Goal: Register for event/course

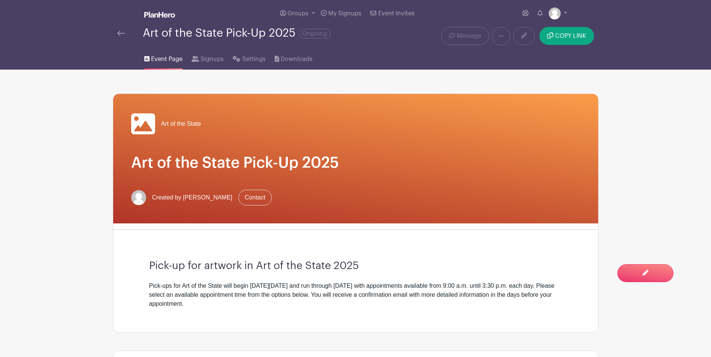
scroll to position [188, 0]
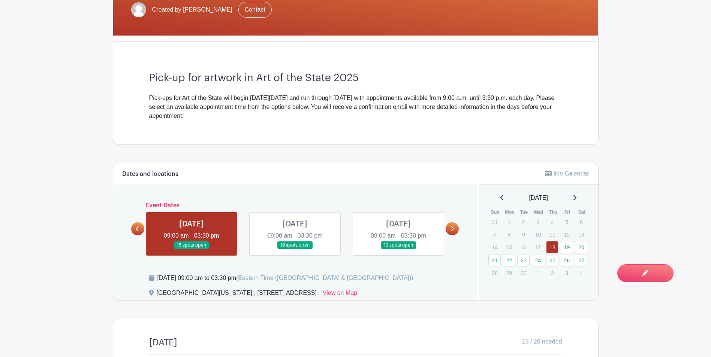
click at [191, 249] on link at bounding box center [191, 249] width 0 height 0
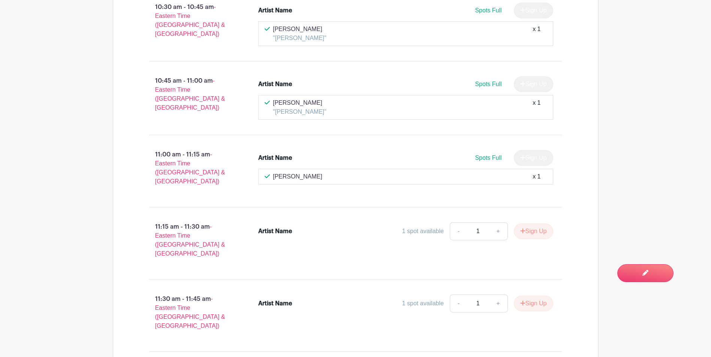
scroll to position [975, 0]
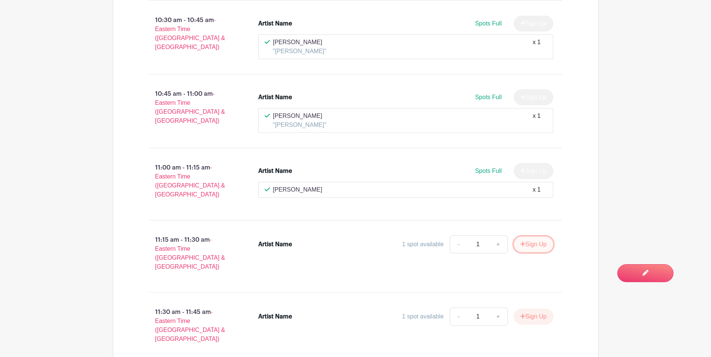
click at [532, 237] on button "Sign Up" at bounding box center [533, 245] width 39 height 16
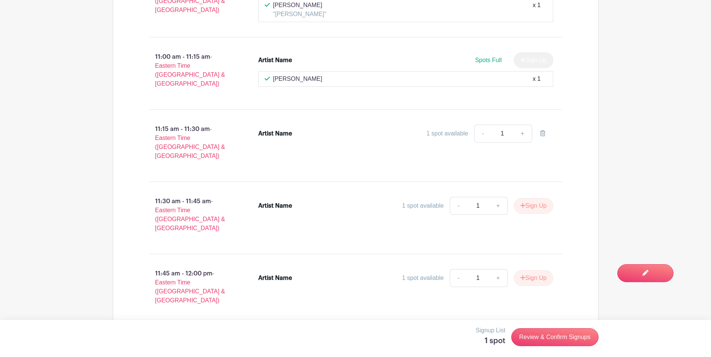
scroll to position [1086, 0]
click at [544, 340] on link "Review & Confirm Signups" at bounding box center [554, 337] width 87 height 18
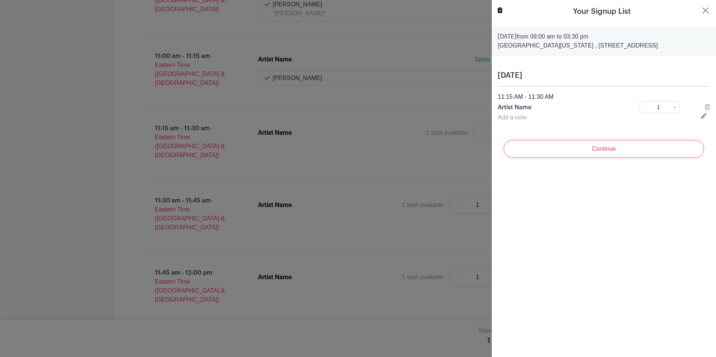
click at [644, 148] on input "Continue" at bounding box center [604, 149] width 200 height 18
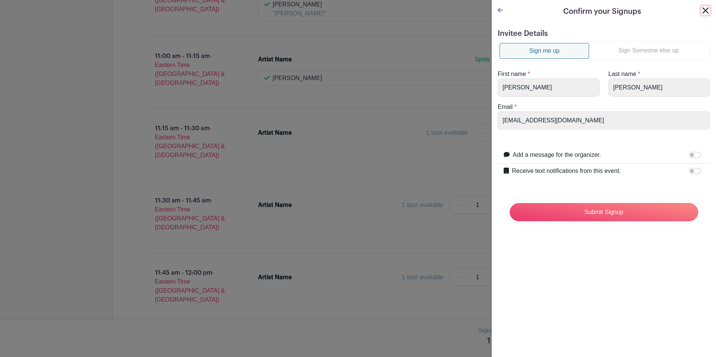
click at [701, 13] on button "Close" at bounding box center [705, 10] width 9 height 9
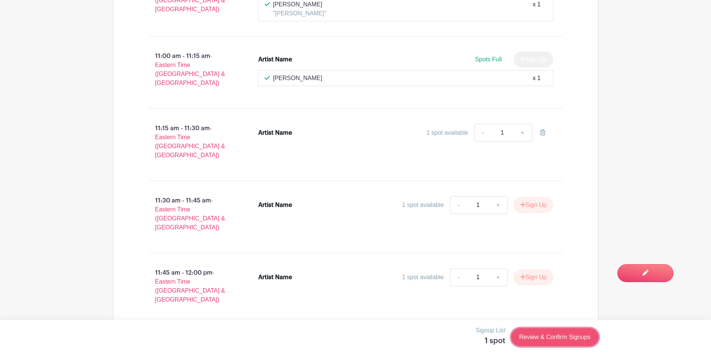
click at [566, 340] on link "Review & Confirm Signups" at bounding box center [554, 337] width 87 height 18
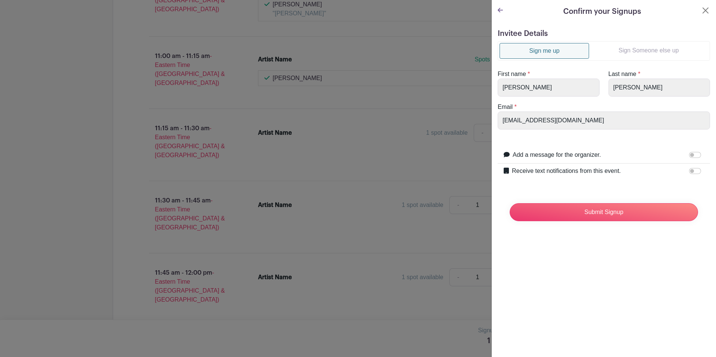
click at [503, 9] on div "Confirm your Signups" at bounding box center [604, 11] width 212 height 11
click at [500, 9] on icon at bounding box center [500, 10] width 5 height 6
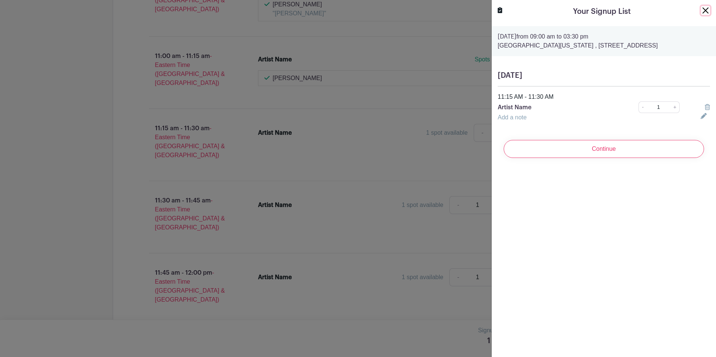
click at [701, 12] on button "Close" at bounding box center [705, 10] width 9 height 9
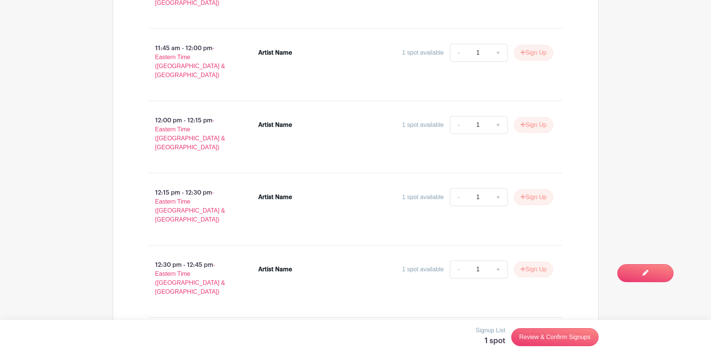
scroll to position [1461, 0]
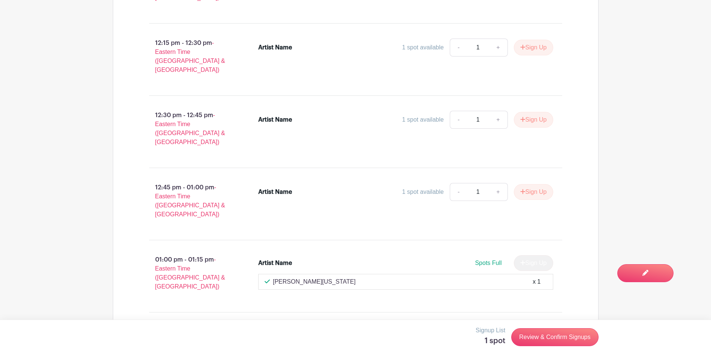
click at [523, 334] on icon "submit" at bounding box center [522, 336] width 5 height 5
click at [557, 340] on link "Review & Confirm Signups" at bounding box center [554, 337] width 87 height 18
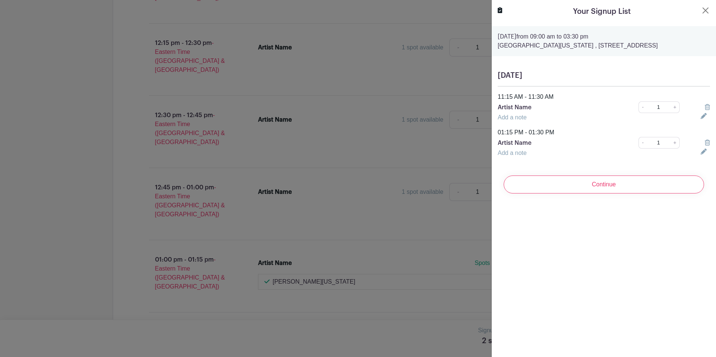
click at [705, 106] on icon at bounding box center [707, 107] width 5 height 6
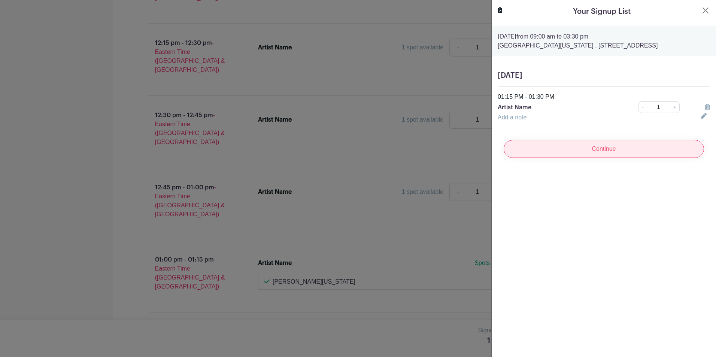
click at [635, 147] on input "Continue" at bounding box center [604, 149] width 200 height 18
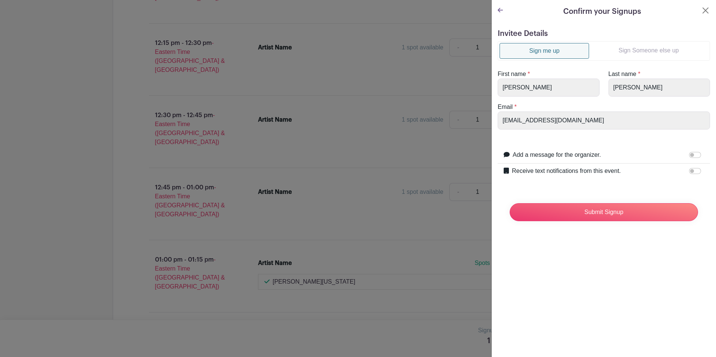
click at [653, 54] on link "Sign Someone else up" at bounding box center [648, 50] width 119 height 15
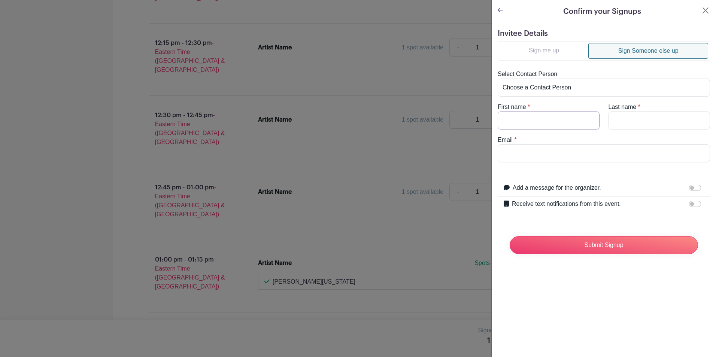
click at [554, 120] on input "First name" at bounding box center [549, 121] width 102 height 18
type input "[PERSON_NAME]"
paste input "[PERSON_NAME] <[EMAIL_ADDRESS][DOMAIN_NAME]>"
drag, startPoint x: 540, startPoint y: 154, endPoint x: 487, endPoint y: 155, distance: 53.2
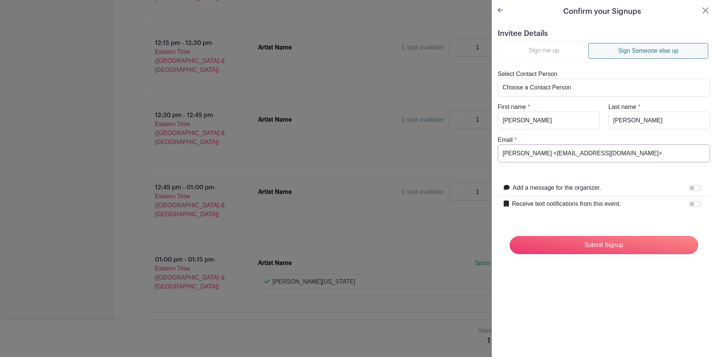
type input "[EMAIL_ADDRESS][DOMAIN_NAME]"
click at [625, 248] on input "Submit Signup" at bounding box center [604, 245] width 188 height 18
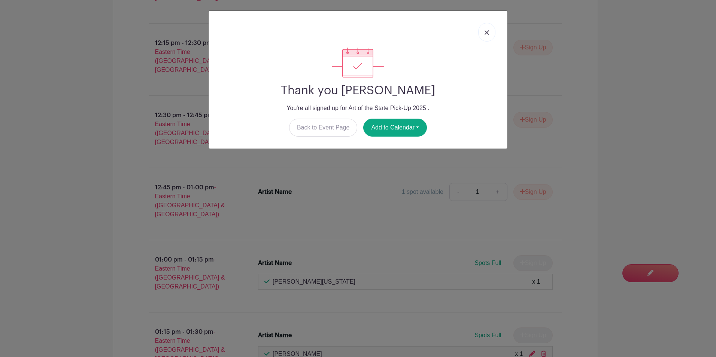
click at [484, 34] on link at bounding box center [486, 32] width 17 height 19
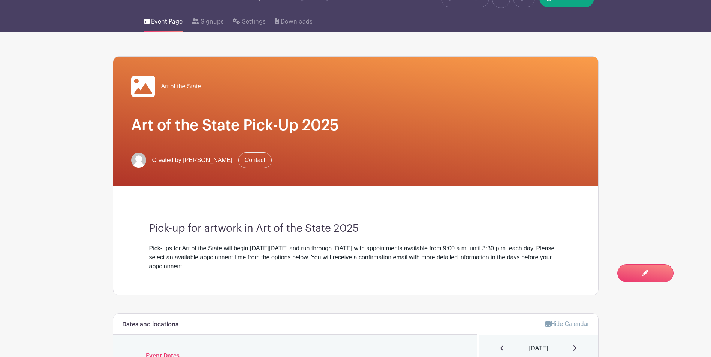
scroll to position [0, 0]
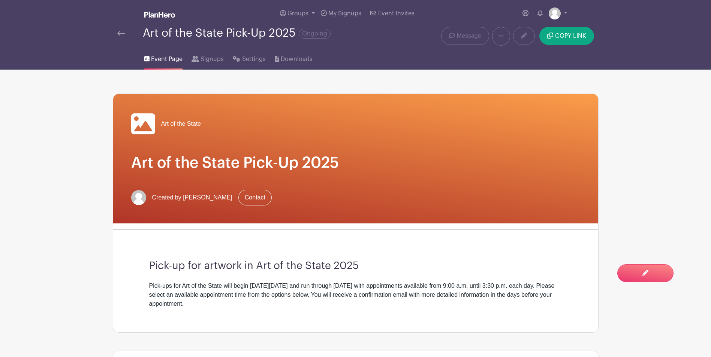
click at [113, 27] on div "Groups All Groups Art of the State My Signups Event Invites My account Logout" at bounding box center [355, 13] width 494 height 27
click at [118, 32] on img at bounding box center [120, 33] width 7 height 5
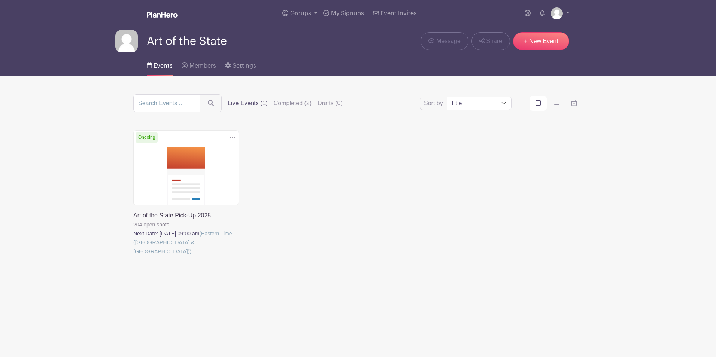
click at [133, 256] on link at bounding box center [133, 256] width 0 height 0
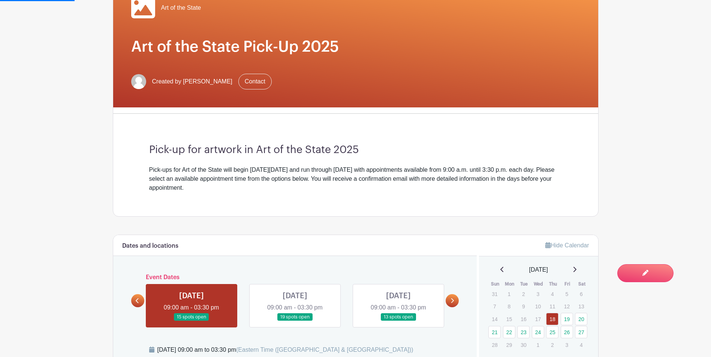
scroll to position [225, 0]
